Goal: Information Seeking & Learning: Understand process/instructions

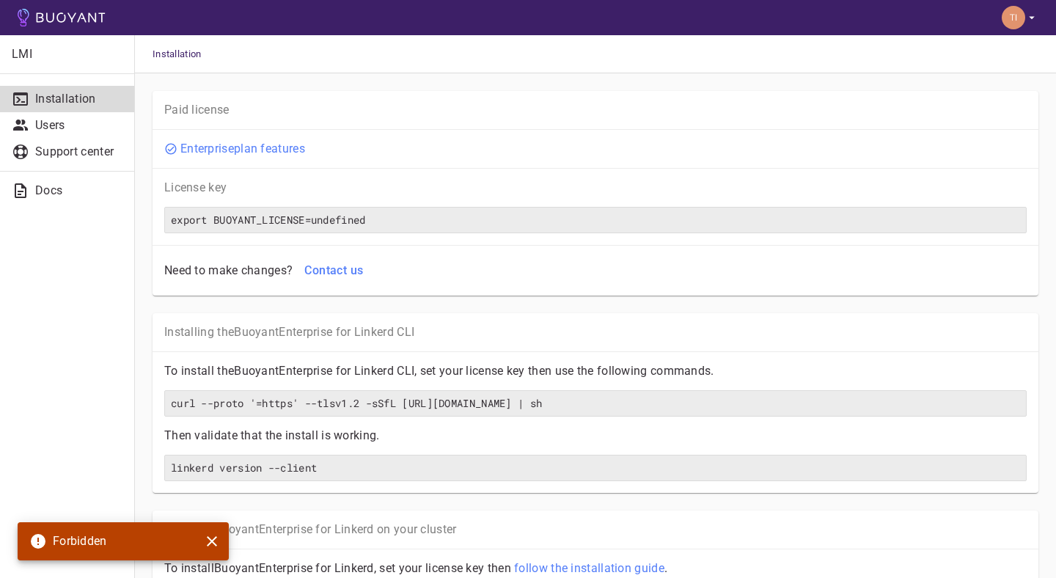
scroll to position [68, 0]
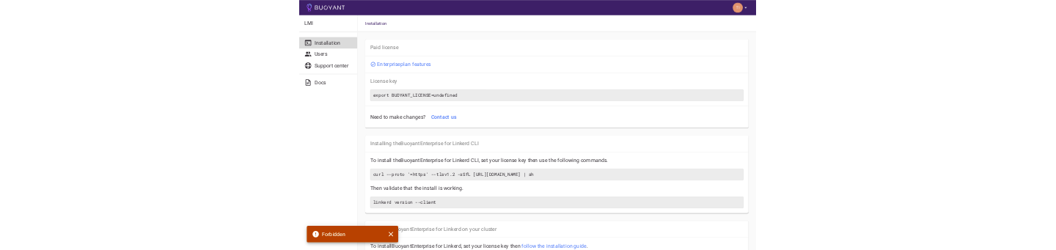
scroll to position [68, 0]
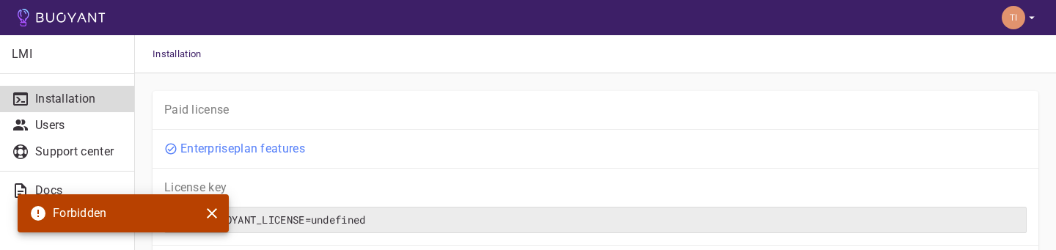
scroll to position [68, 0]
